Goal: Task Accomplishment & Management: Use online tool/utility

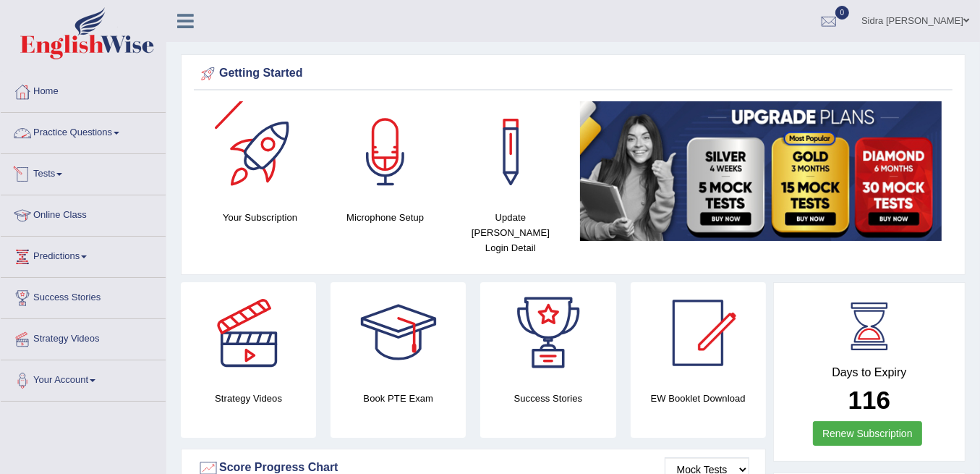
click at [67, 173] on link "Tests" at bounding box center [83, 172] width 165 height 36
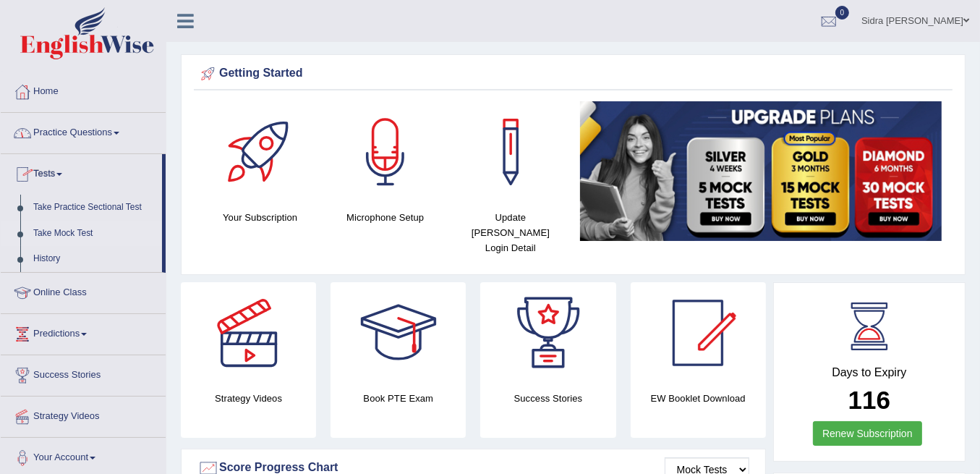
click at [71, 226] on link "Take Mock Test" at bounding box center [94, 234] width 135 height 26
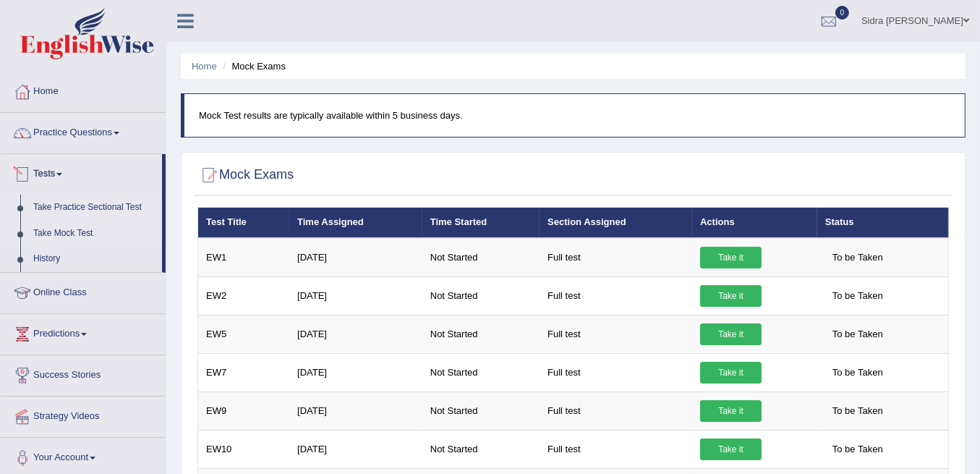
click at [68, 201] on link "Take Practice Sectional Test" at bounding box center [94, 208] width 135 height 26
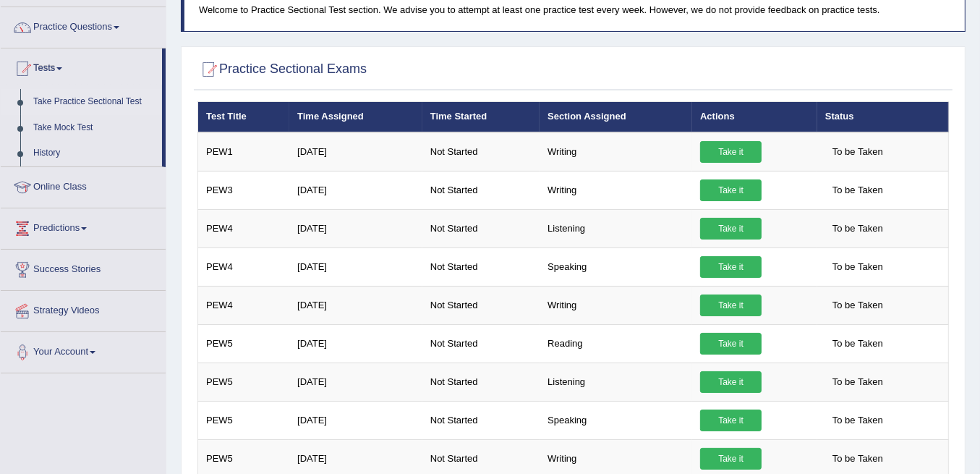
scroll to position [145, 0]
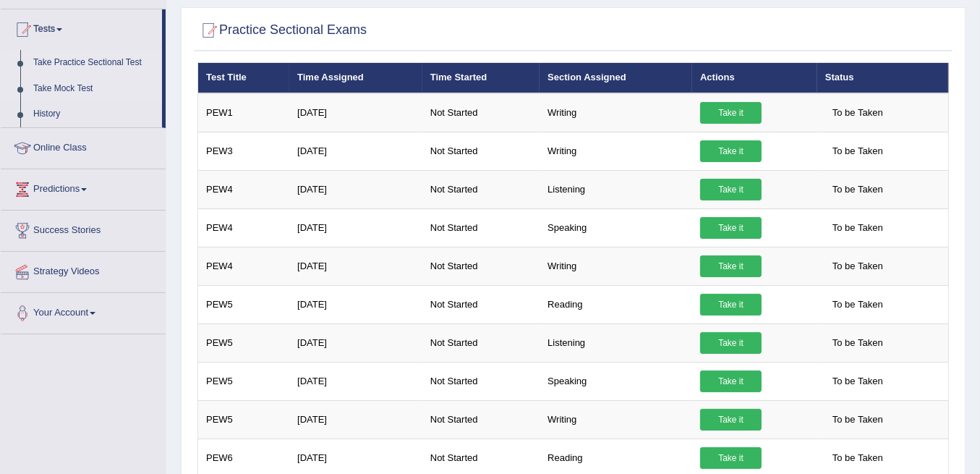
click at [70, 80] on link "Take Mock Test" at bounding box center [94, 89] width 135 height 26
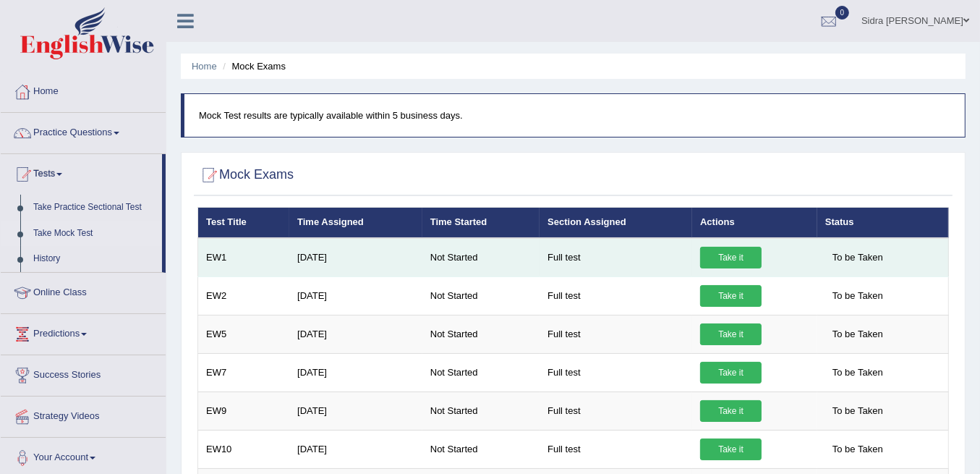
click at [719, 263] on link "Take it" at bounding box center [731, 258] width 62 height 22
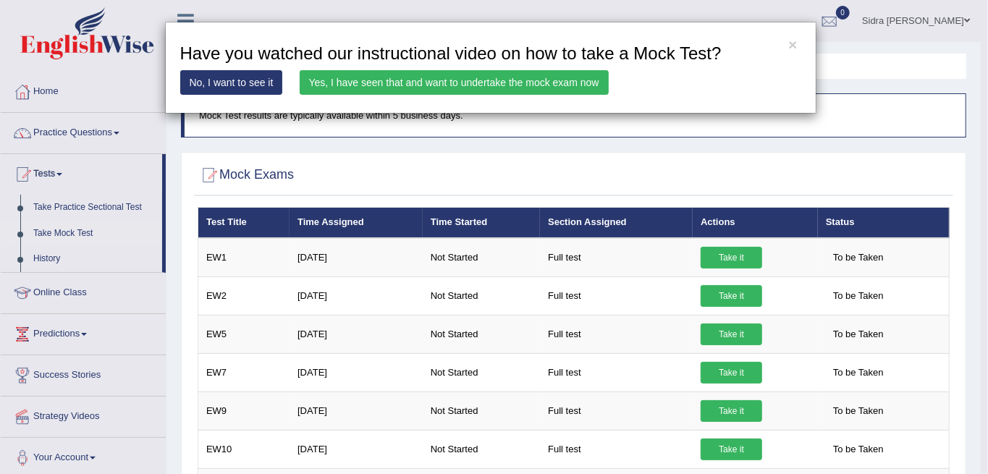
click at [475, 77] on link "Yes, I have seen that and want to undertake the mock exam now" at bounding box center [454, 82] width 309 height 25
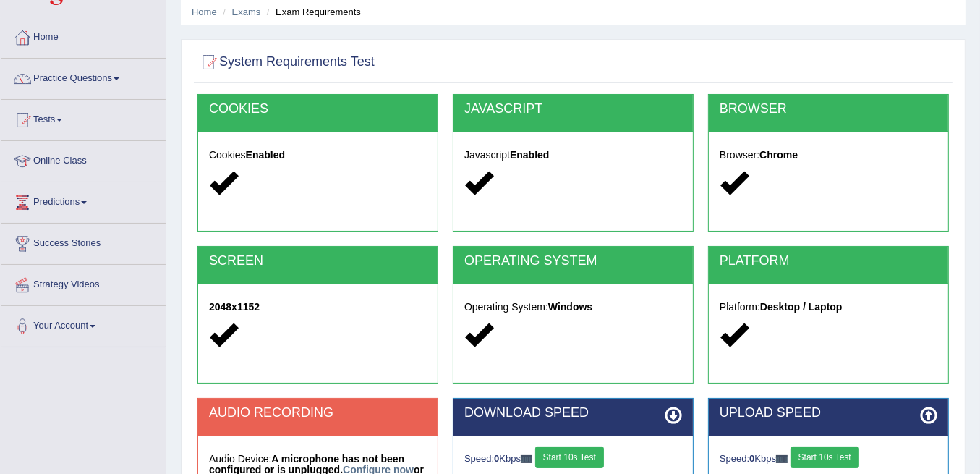
scroll to position [241, 0]
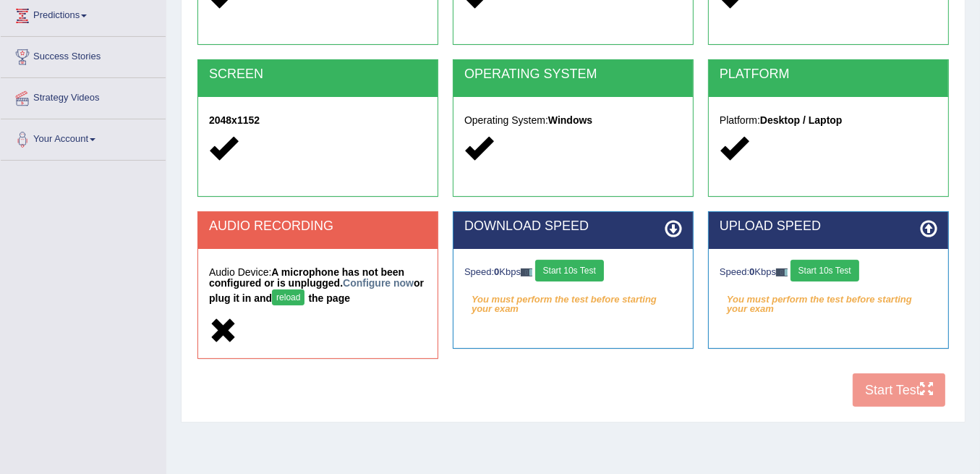
click at [575, 269] on button "Start 10s Test" at bounding box center [569, 271] width 69 height 22
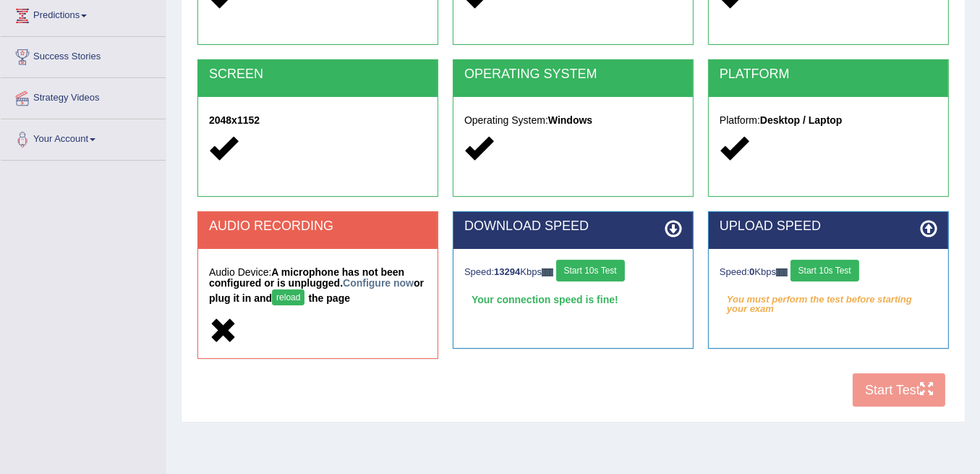
click at [814, 268] on button "Start 10s Test" at bounding box center [825, 271] width 69 height 22
click at [304, 295] on button "reload" at bounding box center [288, 297] width 33 height 16
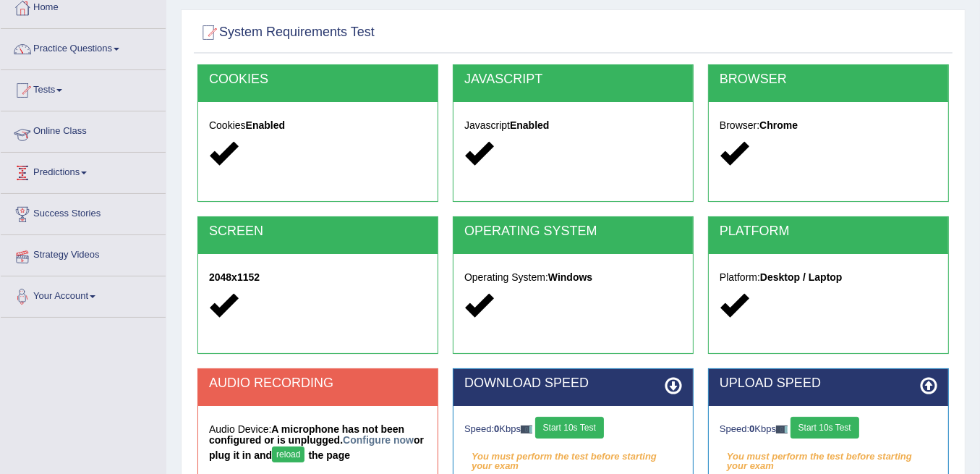
scroll to position [53, 0]
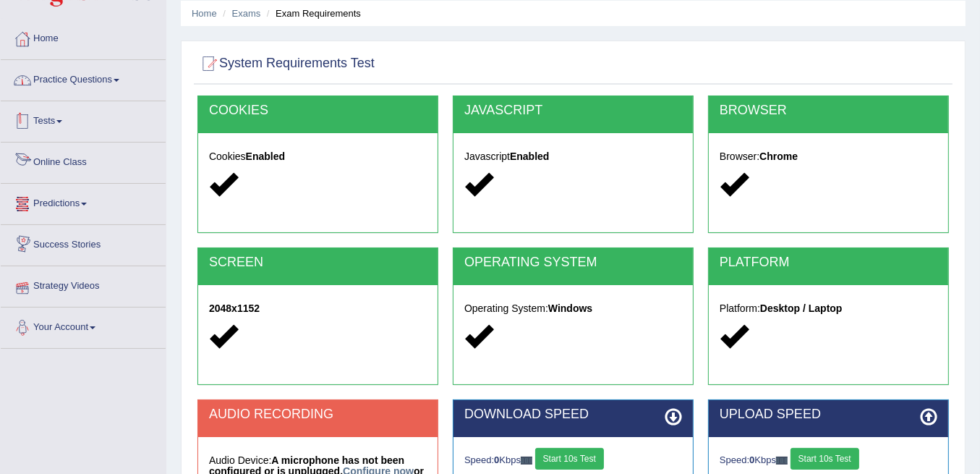
click at [85, 79] on link "Practice Questions" at bounding box center [83, 78] width 165 height 36
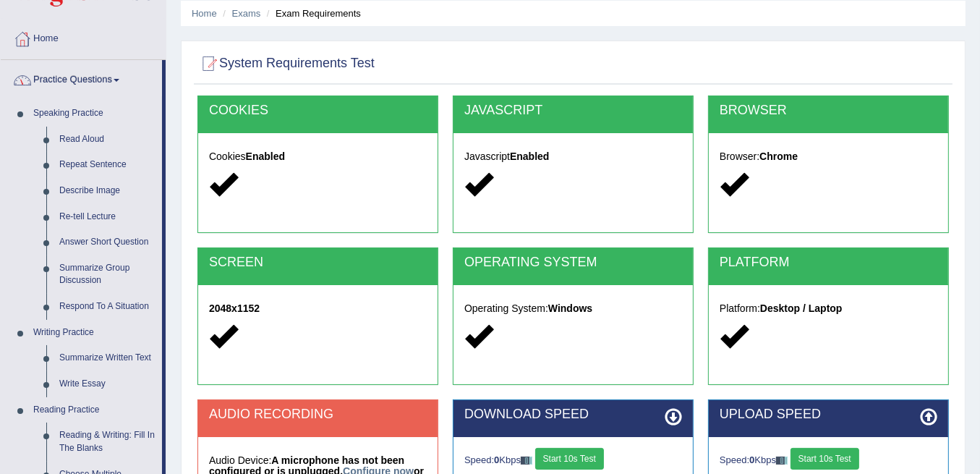
click at [95, 73] on link "Practice Questions" at bounding box center [81, 78] width 161 height 36
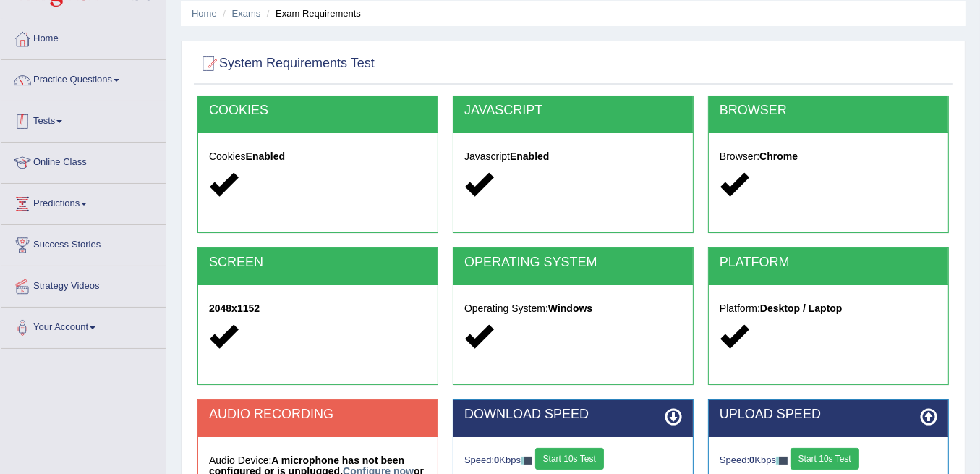
click at [76, 123] on link "Tests" at bounding box center [83, 119] width 165 height 36
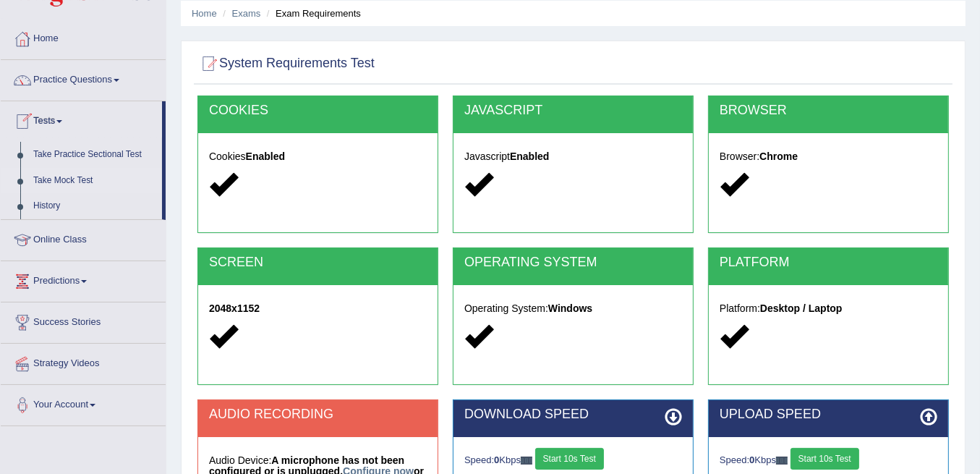
click at [77, 176] on link "Take Mock Test" at bounding box center [94, 181] width 135 height 26
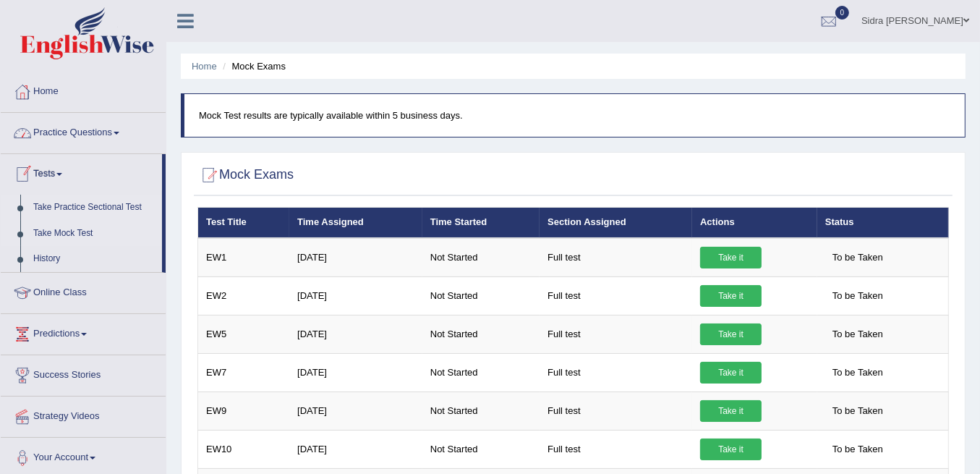
click at [76, 198] on link "Take Practice Sectional Test" at bounding box center [94, 208] width 135 height 26
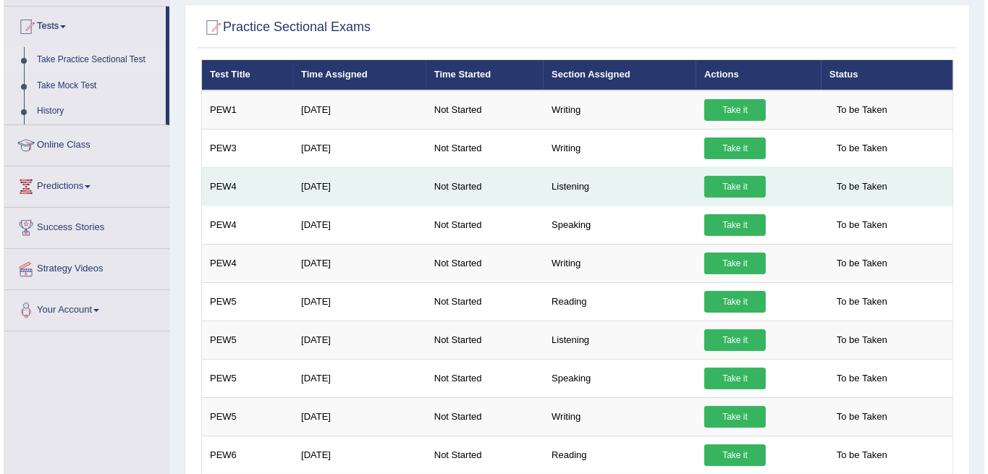
scroll to position [241, 0]
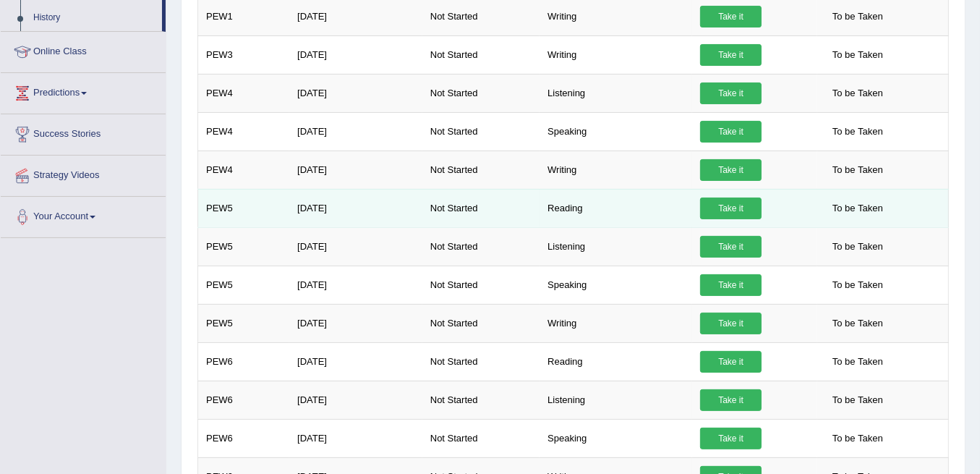
click at [747, 191] on td "Take it" at bounding box center [754, 208] width 125 height 38
click at [741, 201] on link "Take it" at bounding box center [731, 209] width 62 height 22
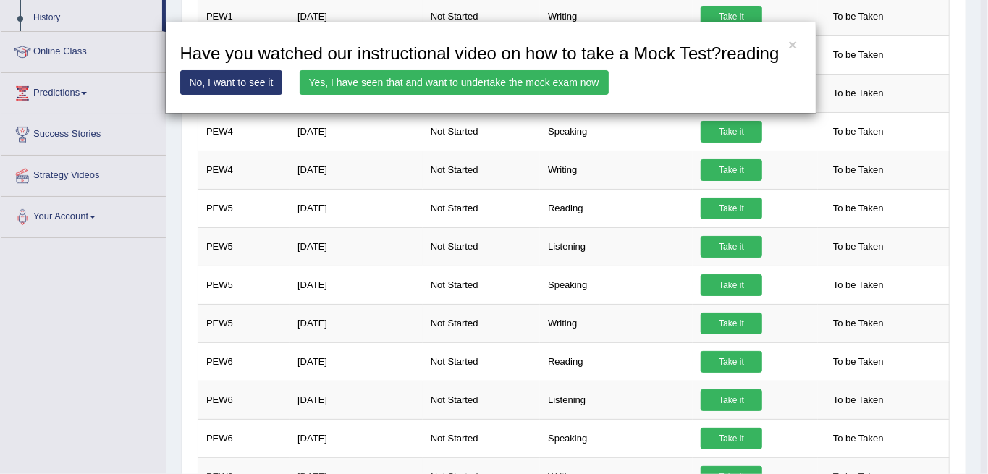
click at [462, 81] on link "Yes, I have seen that and want to undertake the mock exam now" at bounding box center [454, 82] width 309 height 25
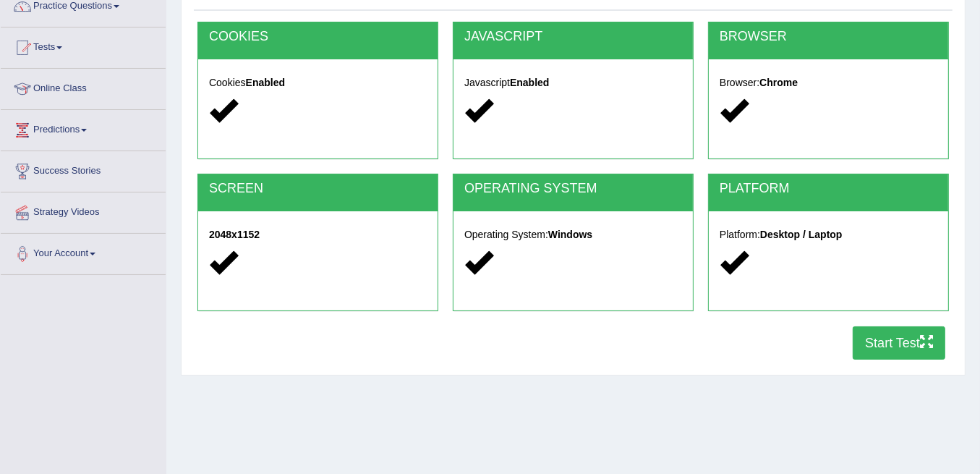
scroll to position [192, 0]
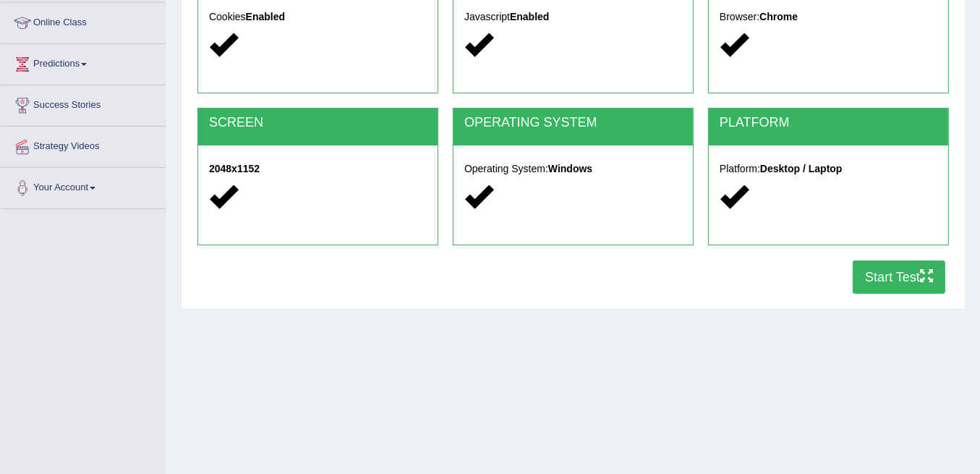
click at [878, 275] on button "Start Test" at bounding box center [899, 276] width 93 height 33
